Goal: Transaction & Acquisition: Book appointment/travel/reservation

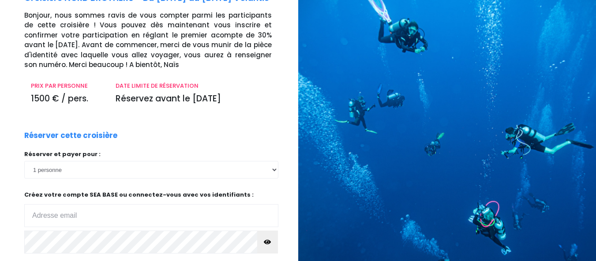
scroll to position [67, 0]
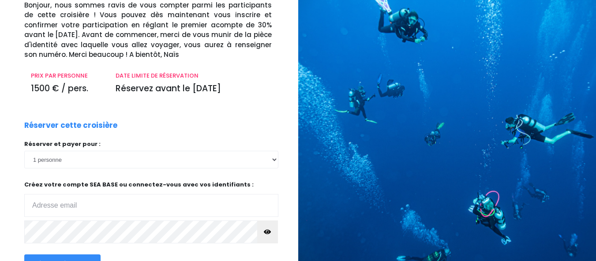
click at [129, 204] on input "email" at bounding box center [151, 205] width 254 height 23
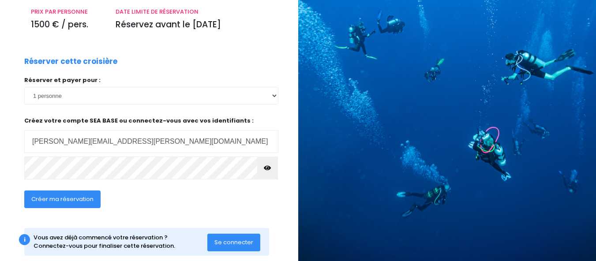
scroll to position [132, 0]
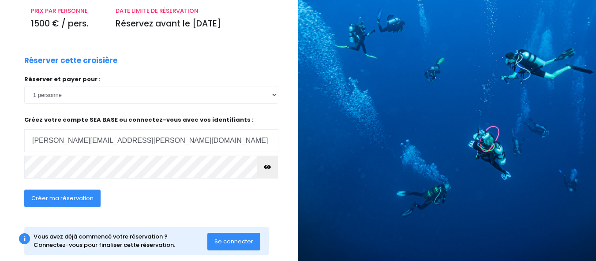
type input "[PERSON_NAME][EMAIL_ADDRESS][PERSON_NAME][DOMAIN_NAME]"
click at [266, 167] on icon "button" at bounding box center [267, 167] width 7 height 0
click at [89, 196] on span "Créer ma réservation" at bounding box center [62, 198] width 62 height 8
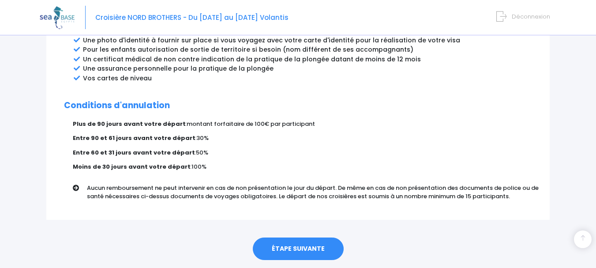
scroll to position [539, 0]
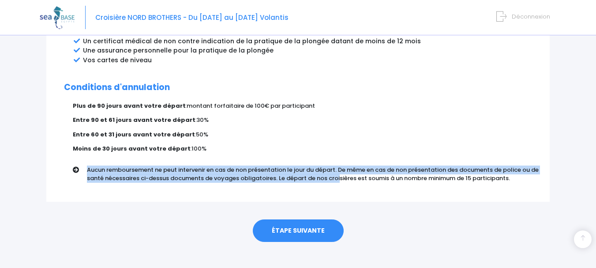
drag, startPoint x: 336, startPoint y: 135, endPoint x: 297, endPoint y: 194, distance: 70.8
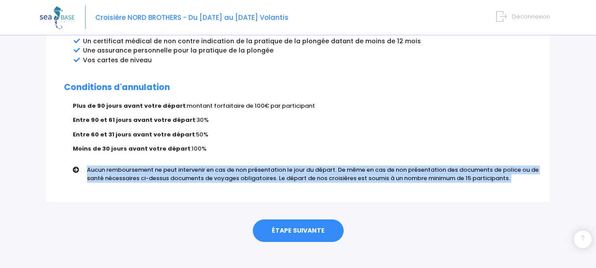
click at [294, 202] on div "ÉTAPE SUIVANTE" at bounding box center [297, 229] width 503 height 54
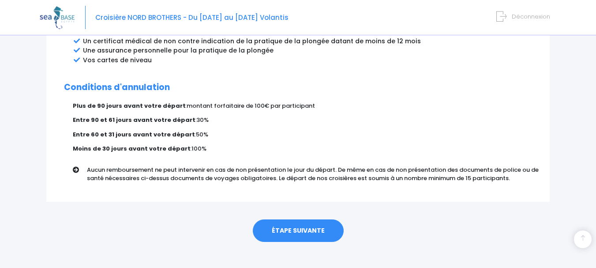
click at [293, 222] on link "ÉTAPE SUIVANTE" at bounding box center [298, 230] width 91 height 23
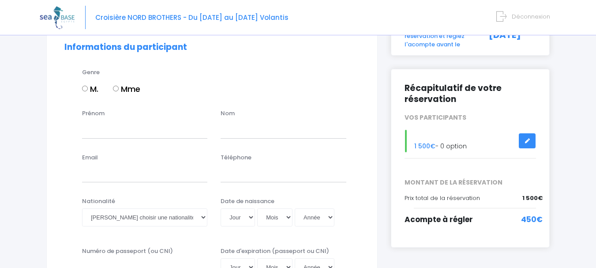
scroll to position [118, 0]
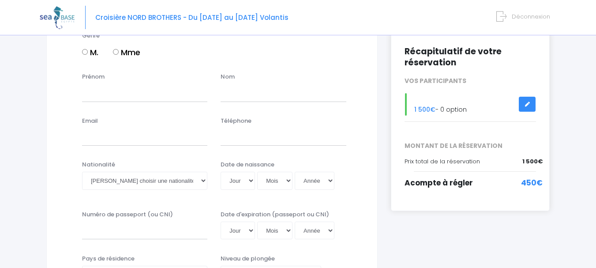
click at [84, 52] on input "M." at bounding box center [85, 52] width 6 height 6
radio input "true"
click at [104, 97] on input "Prénom" at bounding box center [144, 93] width 125 height 18
type input "J"
type input "[PERSON_NAME]"
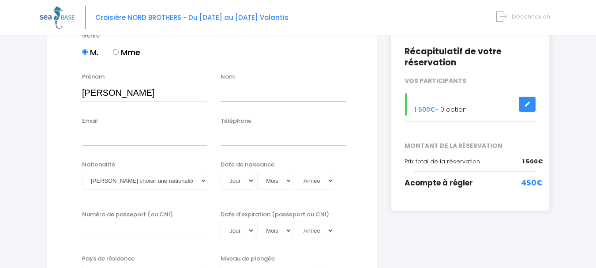
click at [249, 98] on input "text" at bounding box center [283, 93] width 125 height 18
type input "dos [PERSON_NAME]"
click at [157, 138] on input "Email" at bounding box center [144, 137] width 125 height 18
type input "[PERSON_NAME][EMAIL_ADDRESS][PERSON_NAME][DOMAIN_NAME]"
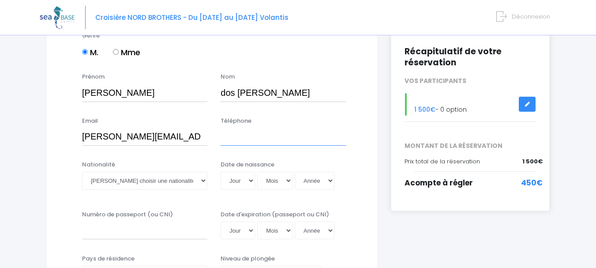
click at [257, 133] on input "Téléphone" at bounding box center [283, 137] width 125 height 18
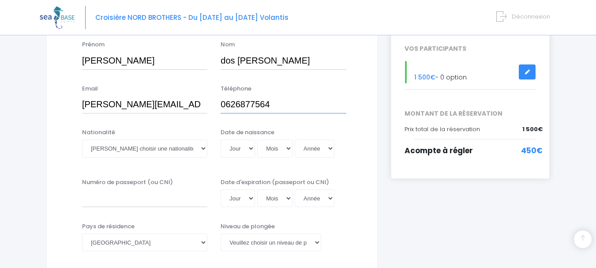
scroll to position [150, 0]
type input "0626877564"
click at [202, 151] on select "Veuillez choisir une nationalité [DEMOGRAPHIC_DATA] Algerienne Allemande [GEOGR…" at bounding box center [144, 149] width 125 height 18
select select "Portugaise"
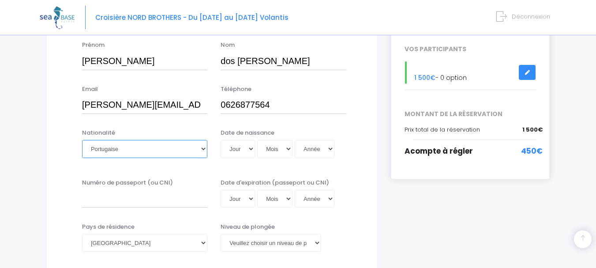
click at [82, 140] on select "Veuillez choisir une nationalité [DEMOGRAPHIC_DATA] Algerienne Allemande [GEOGR…" at bounding box center [144, 149] width 125 height 18
click at [251, 149] on select "Jour 01 02 03 04 05 06 07 08 09 10 11 12 13 14 15 16 17 18 19 20 21 22 23 24 25…" at bounding box center [238, 149] width 34 height 18
select select "26"
click at [221, 140] on select "Jour 01 02 03 04 05 06 07 08 09 10 11 12 13 14 15 16 17 18 19 20 21 22 23 24 25…" at bounding box center [238, 149] width 34 height 18
click at [285, 149] on select "Mois 01 02 03 04 05 06 07 08 09 10 11 12" at bounding box center [274, 149] width 35 height 18
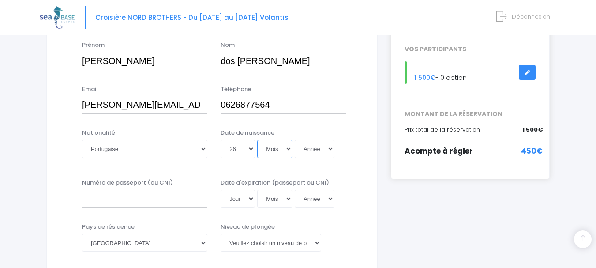
select select "02"
click at [257, 140] on select "Mois 01 02 03 04 05 06 07 08 09 10 11 12" at bounding box center [274, 149] width 35 height 18
click at [315, 151] on select "Année 2045 2044 2043 2042 2041 2040 2039 2038 2037 2036 2035 2034 2033 2032 203…" at bounding box center [315, 149] width 40 height 18
select select "1967"
click at [295, 140] on select "Année 2045 2044 2043 2042 2041 2040 2039 2038 2037 2036 2035 2034 2033 2032 203…" at bounding box center [315, 149] width 40 height 18
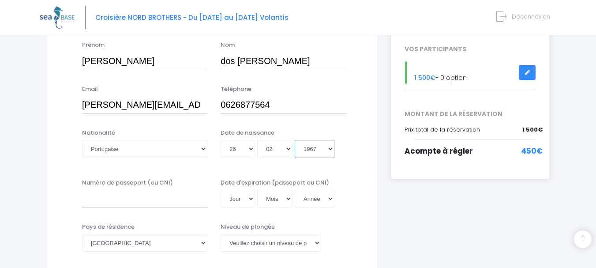
type input "[DATE]"
click at [354, 188] on div "Numéro de passeport (ou CNI) Date d'expiration (passeport ou CNI) Jour 01 02 03…" at bounding box center [212, 195] width 308 height 35
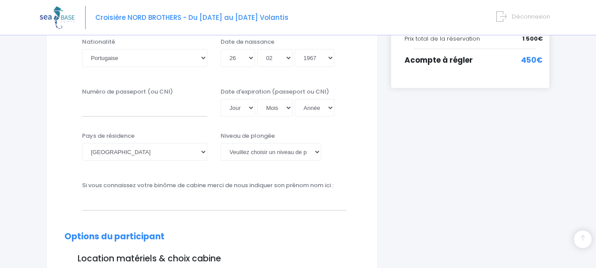
scroll to position [241, 0]
click at [315, 153] on select "[PERSON_NAME] choisir un niveau de plongée Non plongeur Junior OW diver Adventu…" at bounding box center [271, 151] width 100 height 18
select select "N3"
click at [221, 142] on select "[PERSON_NAME] choisir un niveau de plongée Non plongeur Junior OW diver Adventu…" at bounding box center [271, 151] width 100 height 18
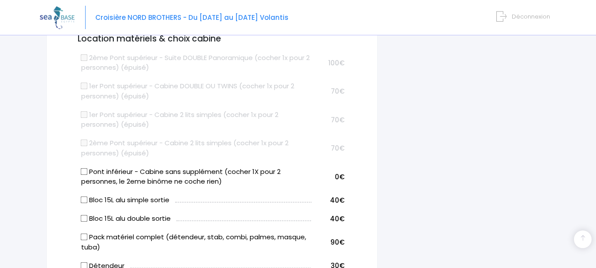
scroll to position [458, 0]
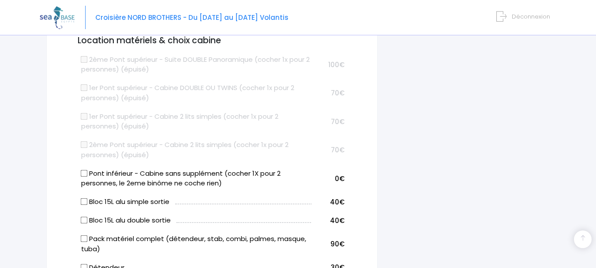
click at [85, 172] on input "Pont inférieur - Cabine sans supplément (cocher 1X pour 2 personnes, le 2eme bi…" at bounding box center [84, 172] width 7 height 7
checkbox input "true"
click at [86, 220] on input "Bloc 15L alu double sortie" at bounding box center [84, 220] width 7 height 7
checkbox input "true"
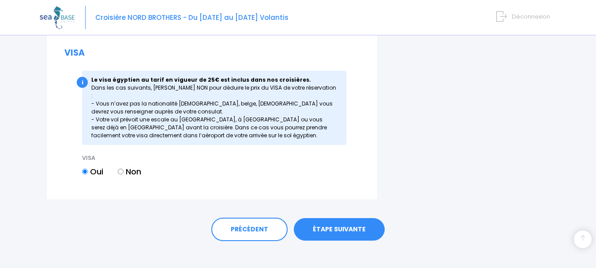
scroll to position [1167, 0]
click at [346, 218] on link "ÉTAPE SUIVANTE" at bounding box center [339, 228] width 91 height 23
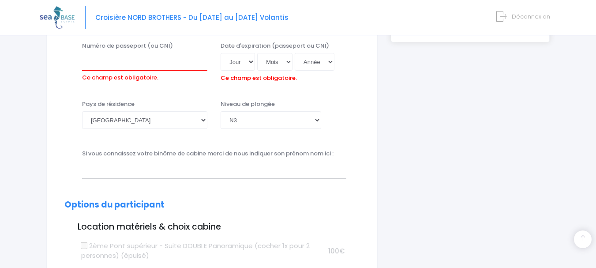
scroll to position [316, 0]
